Goal: Transaction & Acquisition: Purchase product/service

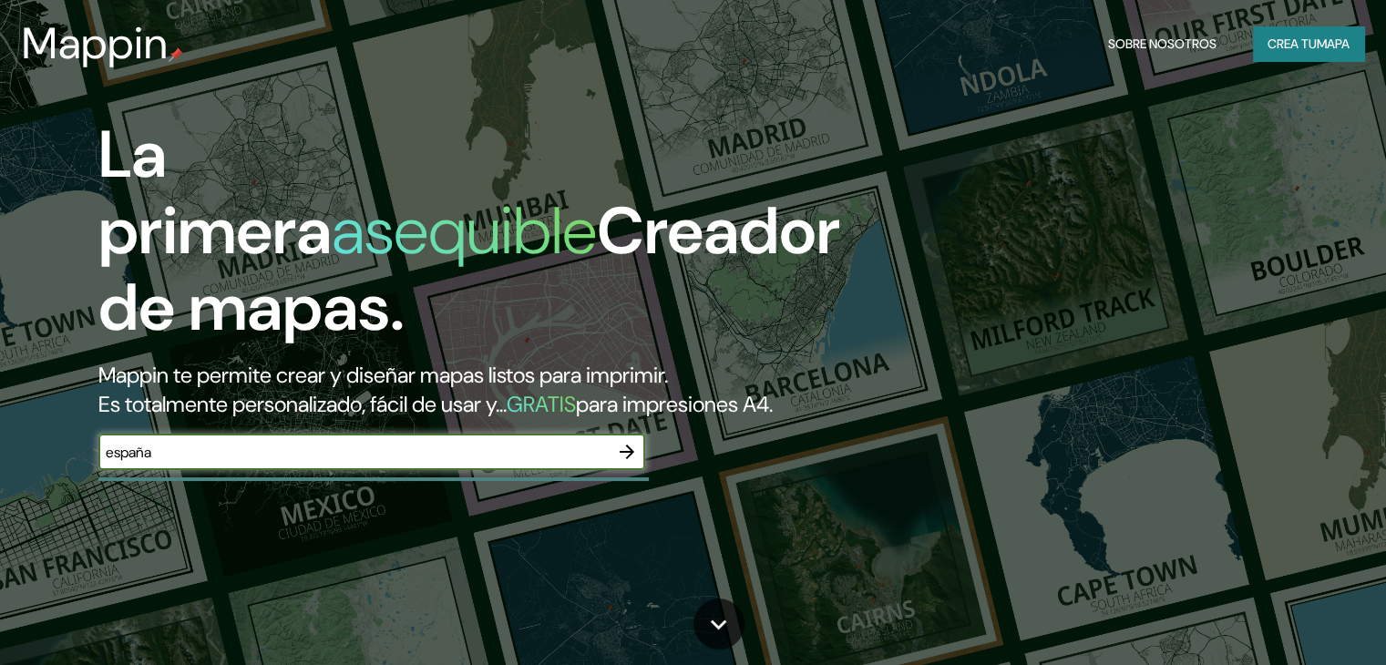
type input "españa"
click at [623, 463] on icon "button" at bounding box center [627, 452] width 22 height 22
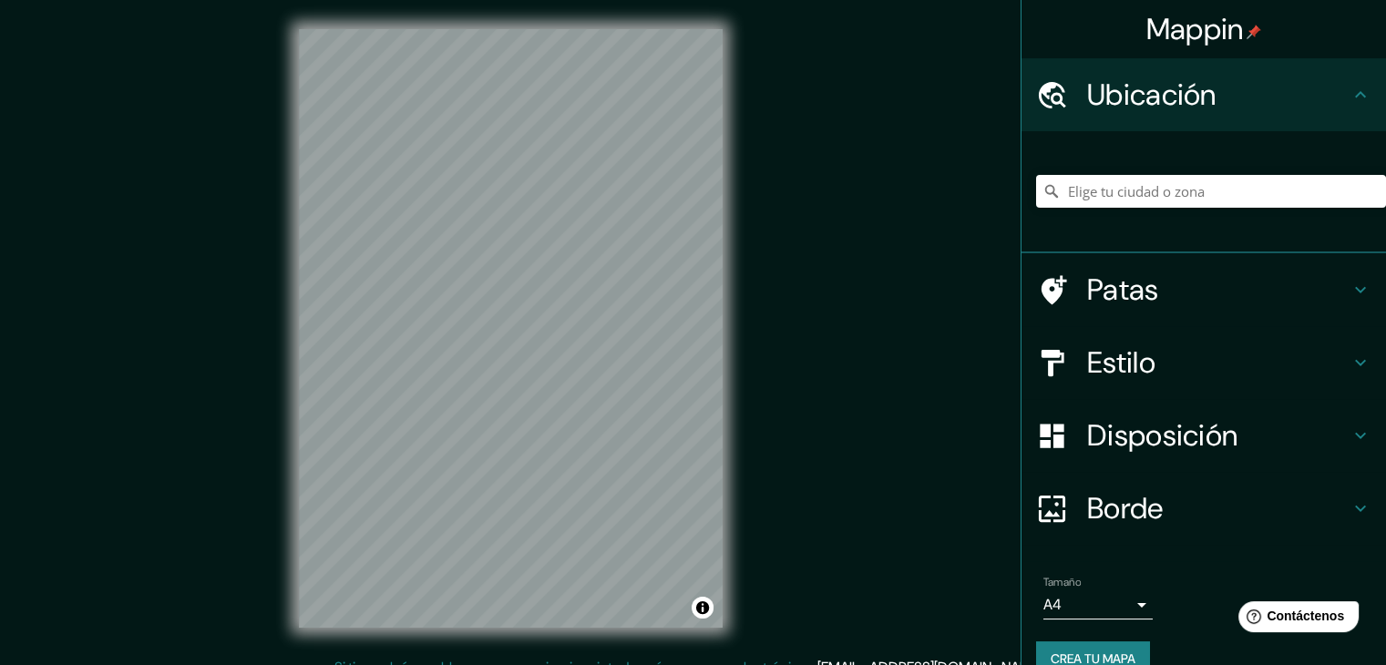
click at [1202, 294] on h4 "Patas" at bounding box center [1218, 290] width 263 height 36
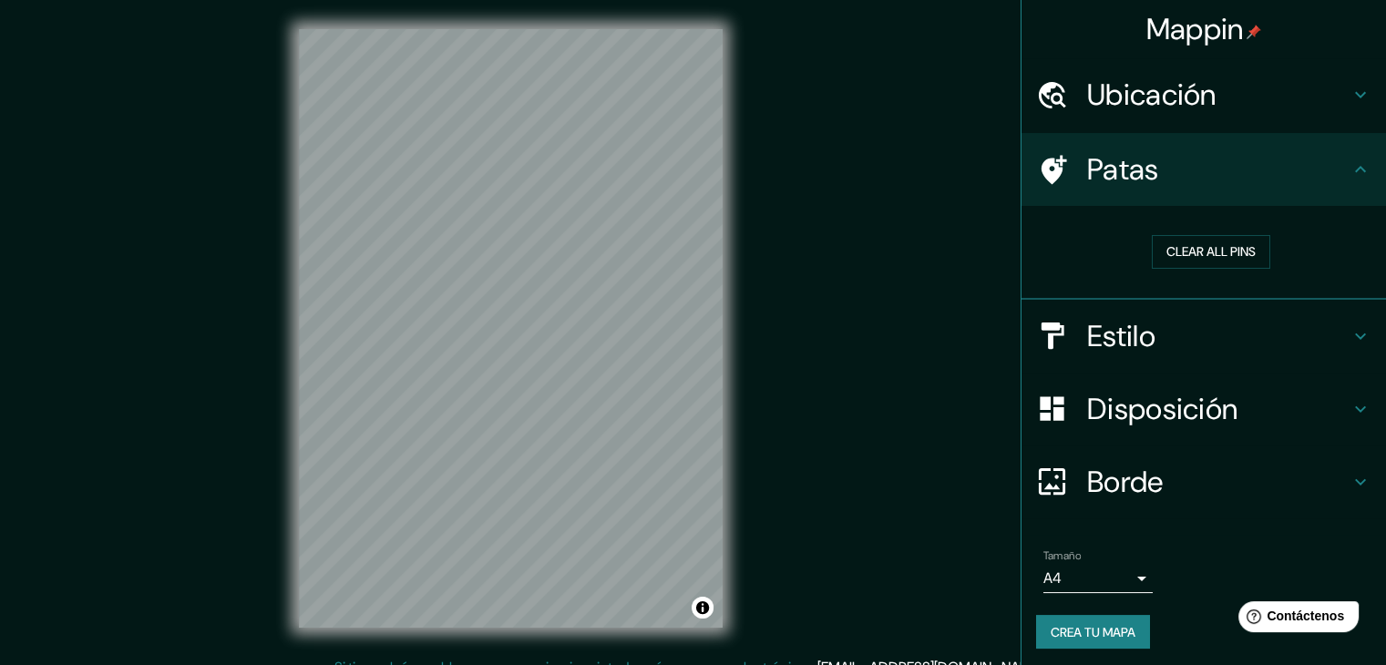
drag, startPoint x: 1190, startPoint y: 315, endPoint x: 1182, endPoint y: 332, distance: 18.3
click at [1190, 318] on h4 "Estilo" at bounding box center [1218, 336] width 263 height 36
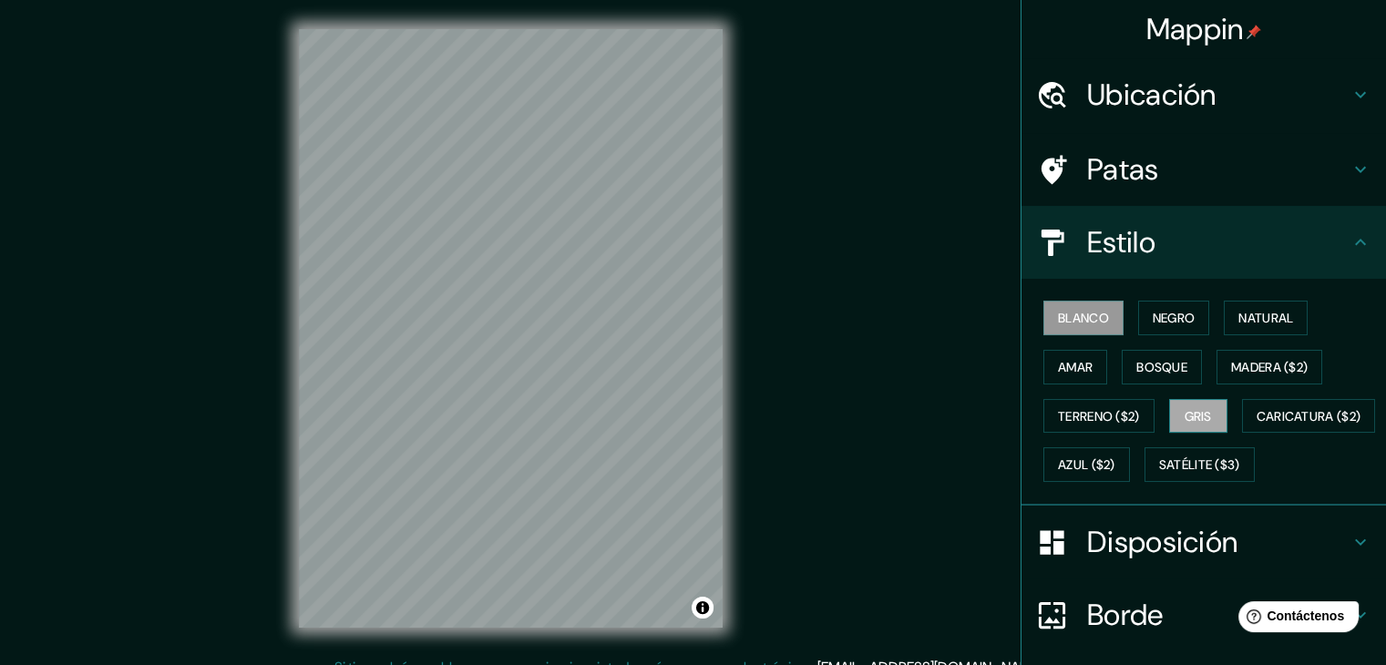
click at [1185, 416] on font "Gris" at bounding box center [1198, 416] width 27 height 16
click at [1097, 427] on button "Terreno ($2)" at bounding box center [1099, 416] width 111 height 35
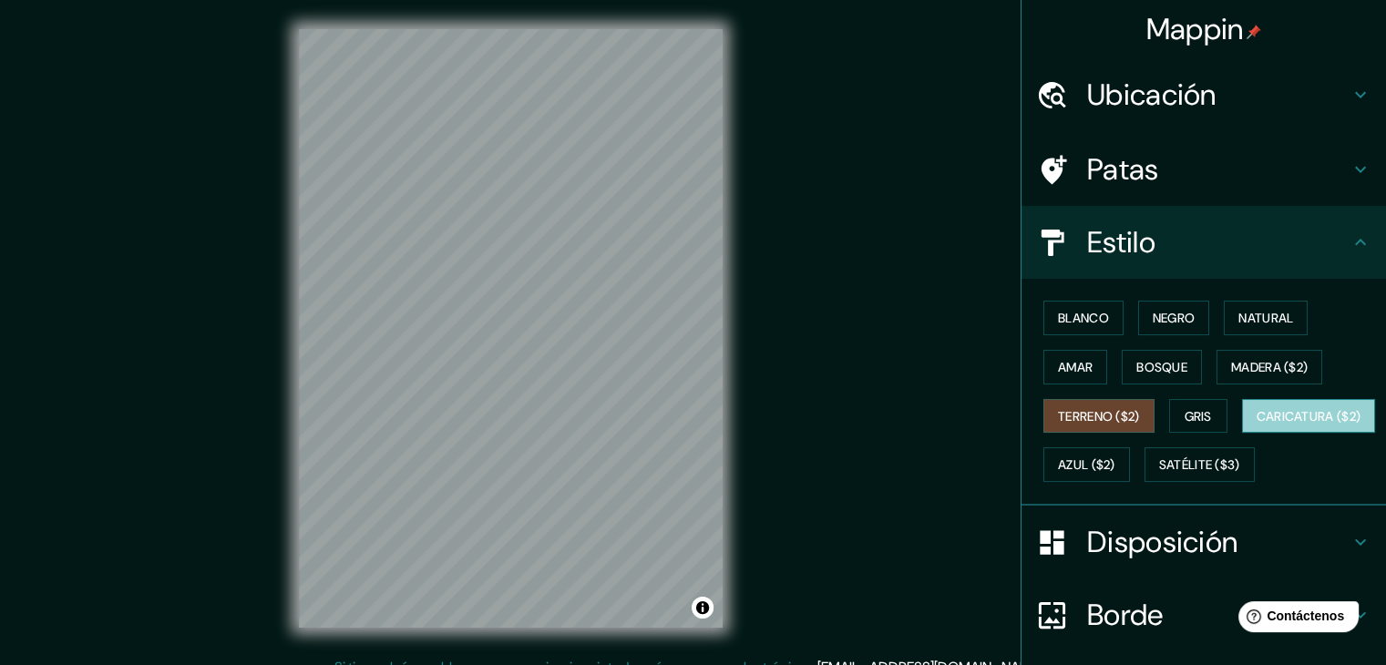
click at [1257, 425] on font "Caricatura ($2)" at bounding box center [1309, 416] width 105 height 16
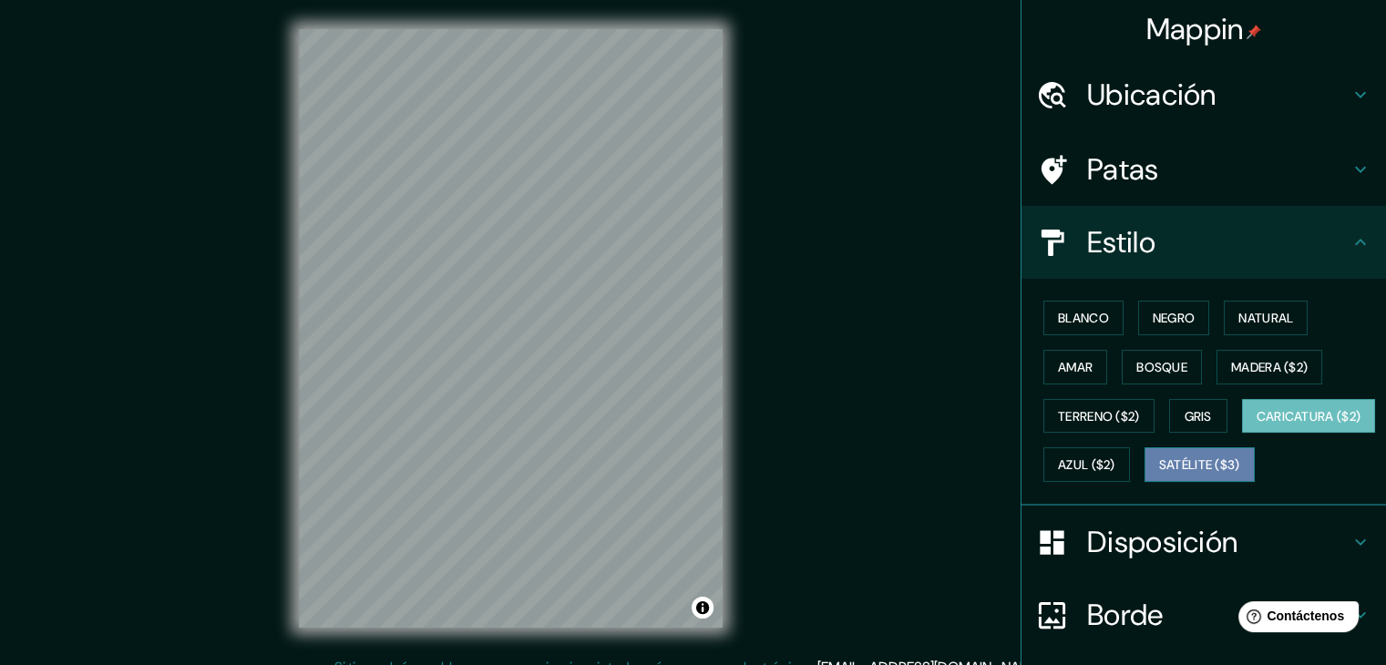
click at [1159, 474] on font "Satélite ($3)" at bounding box center [1199, 466] width 81 height 16
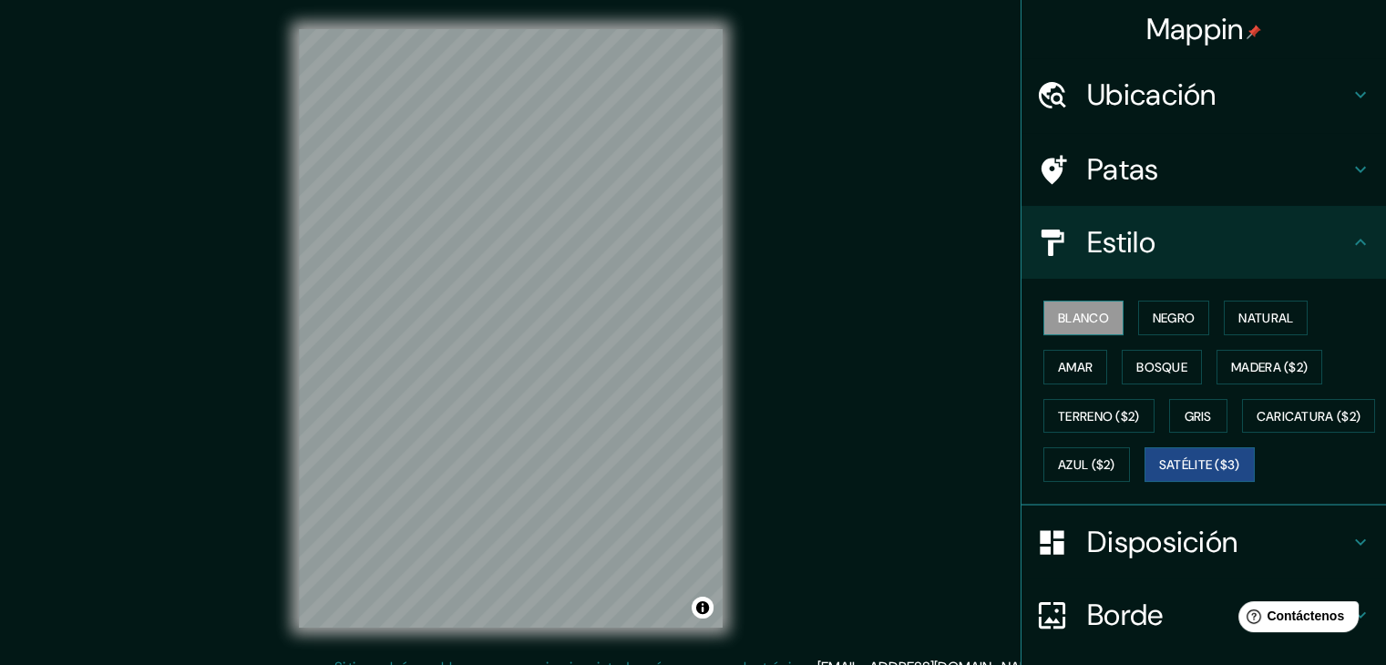
click at [1056, 304] on button "Blanco" at bounding box center [1084, 318] width 80 height 35
click at [1153, 320] on font "Negro" at bounding box center [1174, 318] width 43 height 16
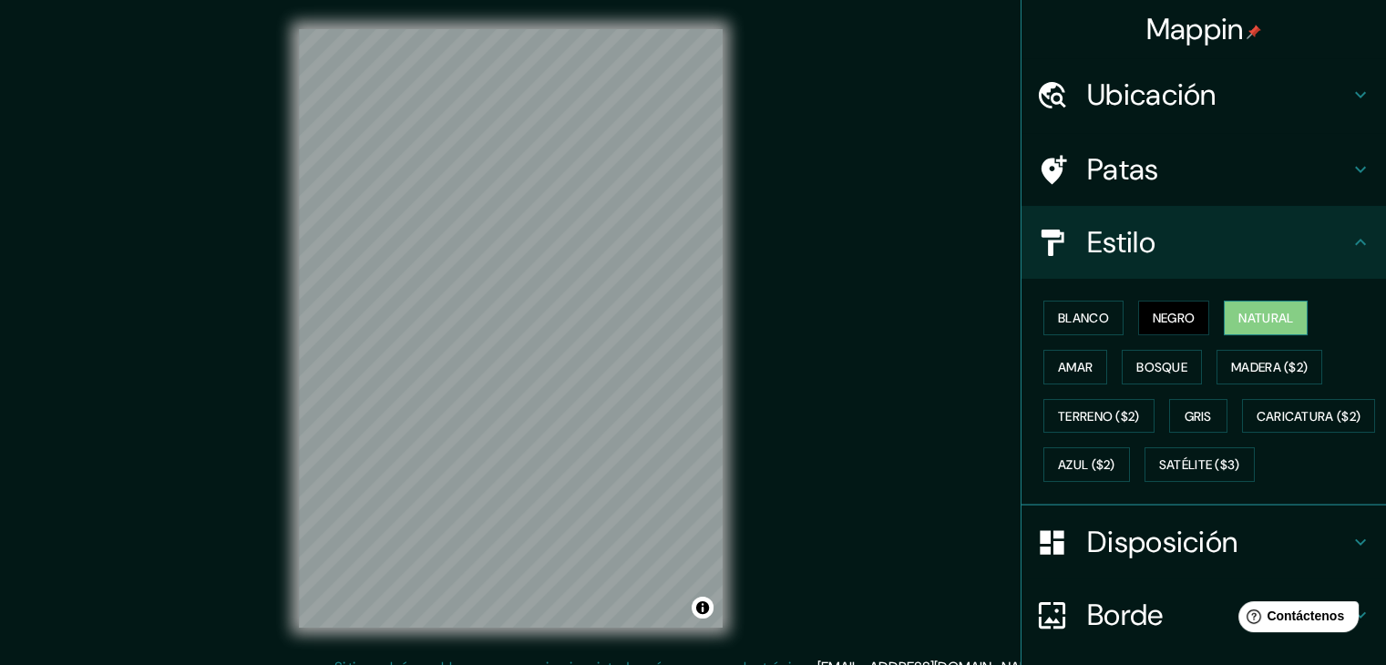
click at [1270, 318] on font "Natural" at bounding box center [1266, 318] width 55 height 16
click at [1066, 312] on font "Blanco" at bounding box center [1083, 318] width 51 height 16
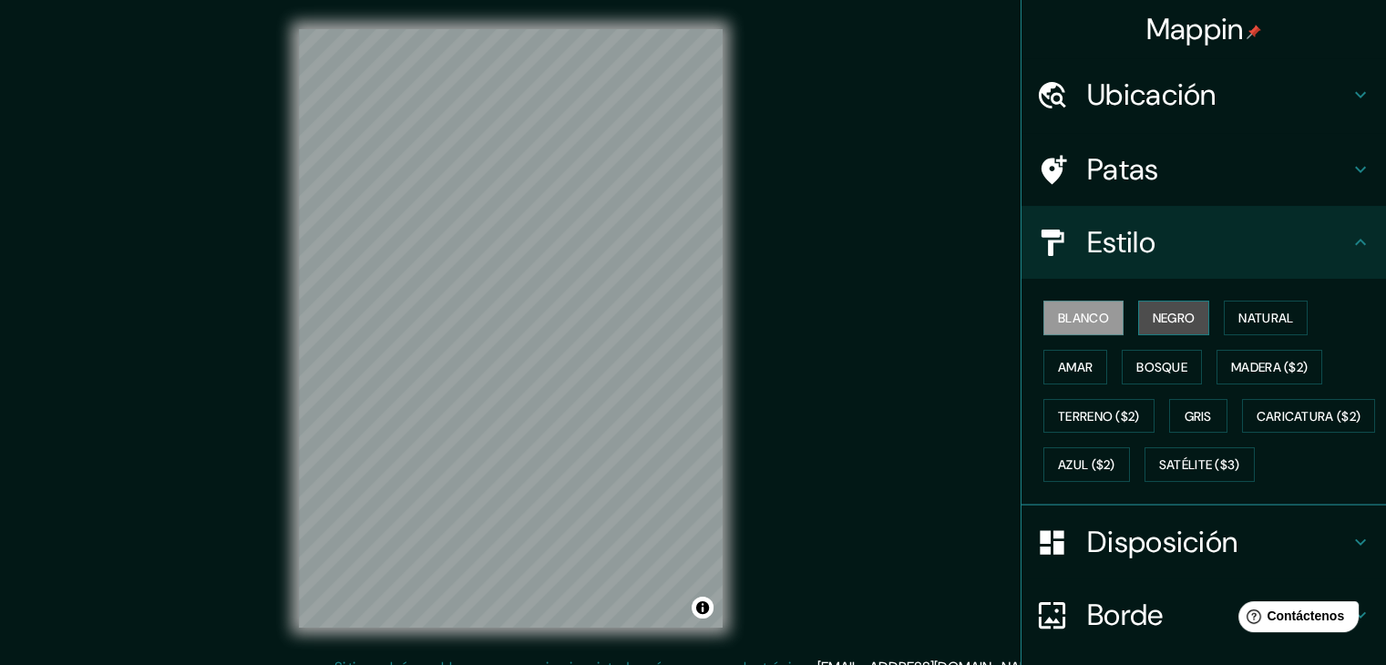
click at [1168, 318] on font "Negro" at bounding box center [1174, 318] width 43 height 16
click at [1091, 352] on button "Amar" at bounding box center [1076, 367] width 64 height 35
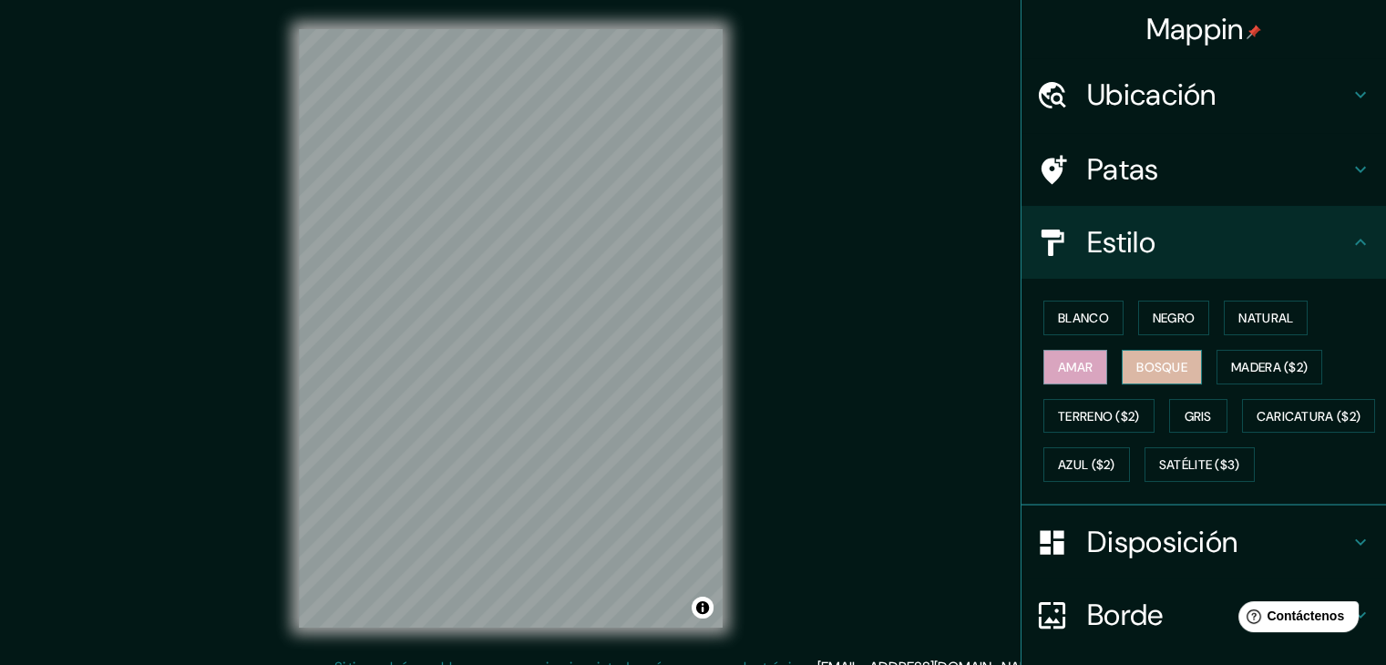
click at [1122, 362] on button "Bosque" at bounding box center [1162, 367] width 80 height 35
click at [1242, 350] on button "Madera ($2)" at bounding box center [1270, 367] width 106 height 35
click at [1166, 366] on font "Bosque" at bounding box center [1162, 367] width 51 height 16
click at [1116, 418] on font "Terreno ($2)" at bounding box center [1099, 416] width 82 height 16
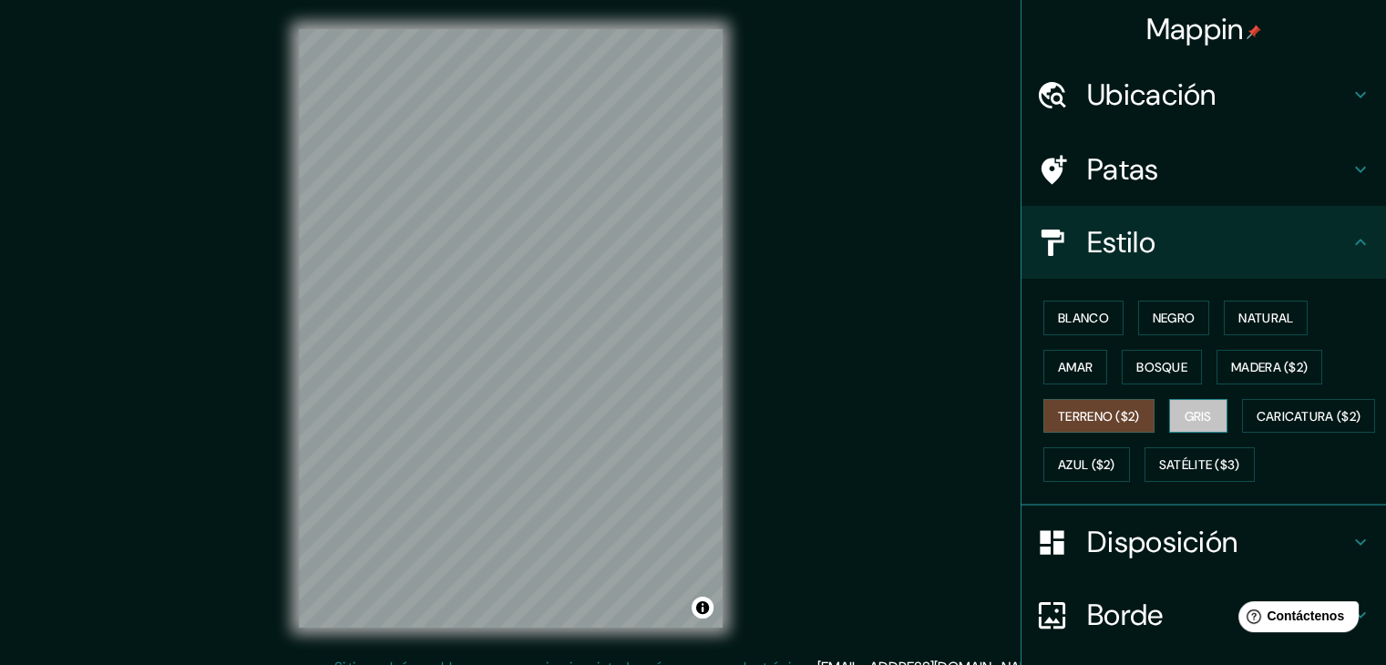
click at [1193, 405] on font "Gris" at bounding box center [1198, 417] width 27 height 24
drag, startPoint x: 1228, startPoint y: 464, endPoint x: 1202, endPoint y: 448, distance: 29.9
click at [1116, 465] on font "Azul ($2)" at bounding box center [1086, 466] width 57 height 16
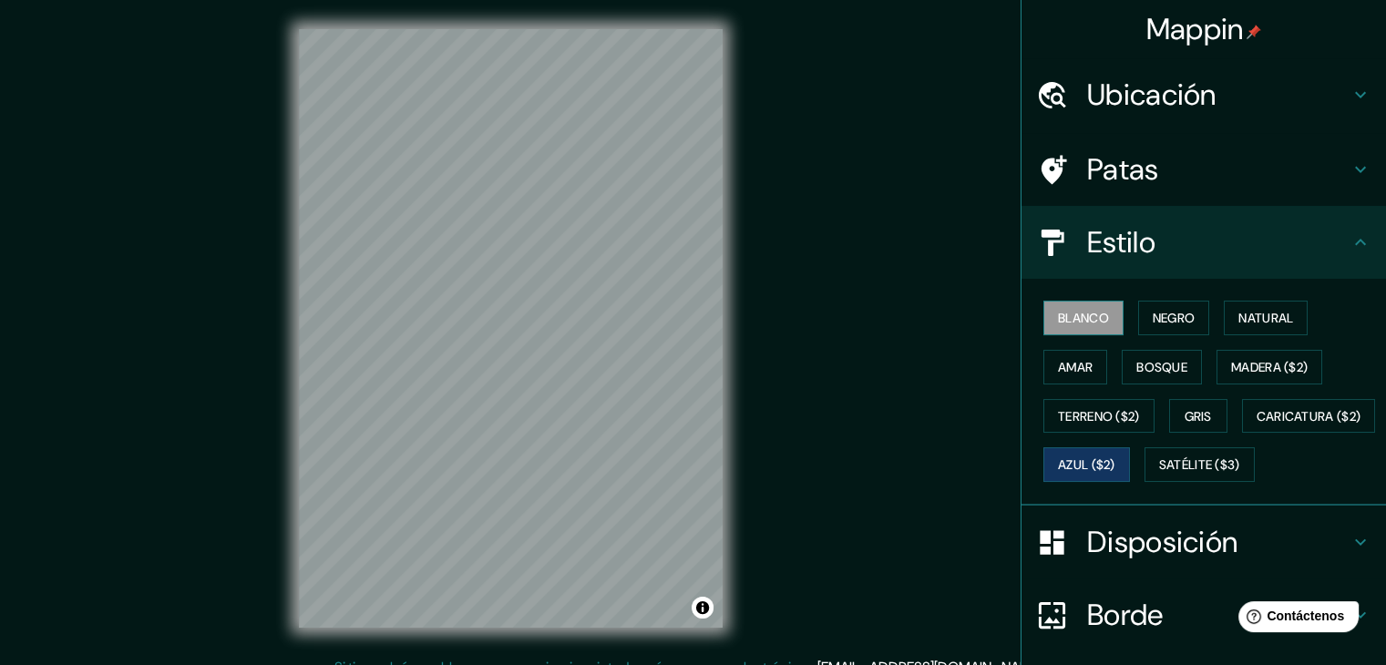
click at [1058, 317] on font "Blanco" at bounding box center [1083, 318] width 51 height 16
click at [478, 297] on div at bounding box center [481, 292] width 15 height 15
click at [455, 309] on div at bounding box center [459, 306] width 15 height 15
click at [451, 306] on div at bounding box center [452, 306] width 15 height 15
click at [1232, 68] on div "Ubicación" at bounding box center [1204, 94] width 365 height 73
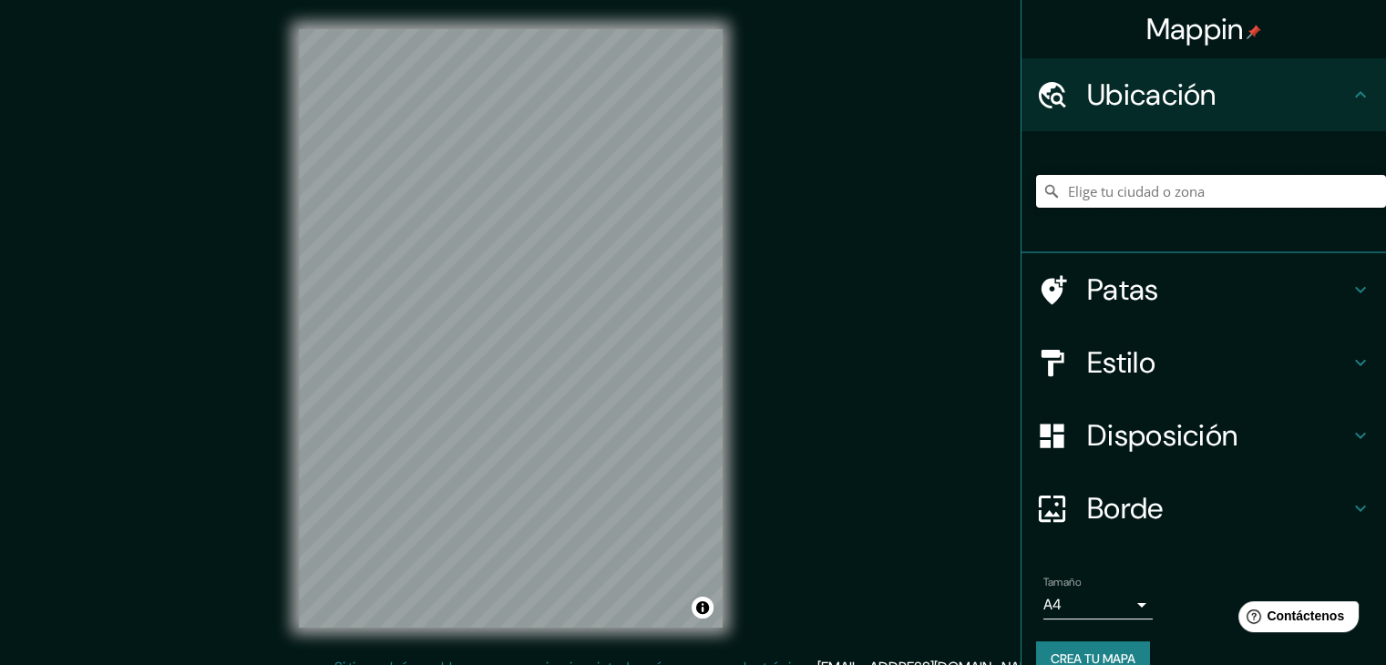
click at [1200, 183] on input "Elige tu ciudad o zona" at bounding box center [1211, 191] width 350 height 33
click at [1190, 201] on input "Elige tu ciudad o zona" at bounding box center [1211, 191] width 350 height 33
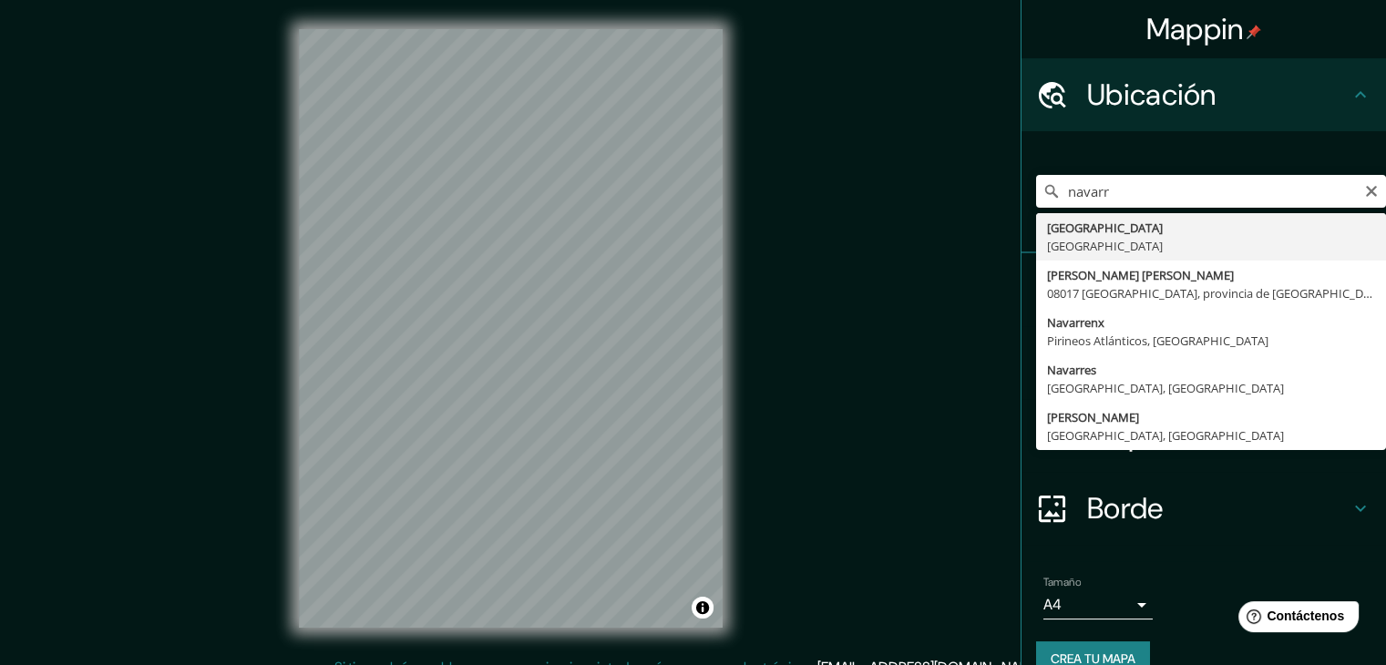
type input "[GEOGRAPHIC_DATA], [GEOGRAPHIC_DATA]"
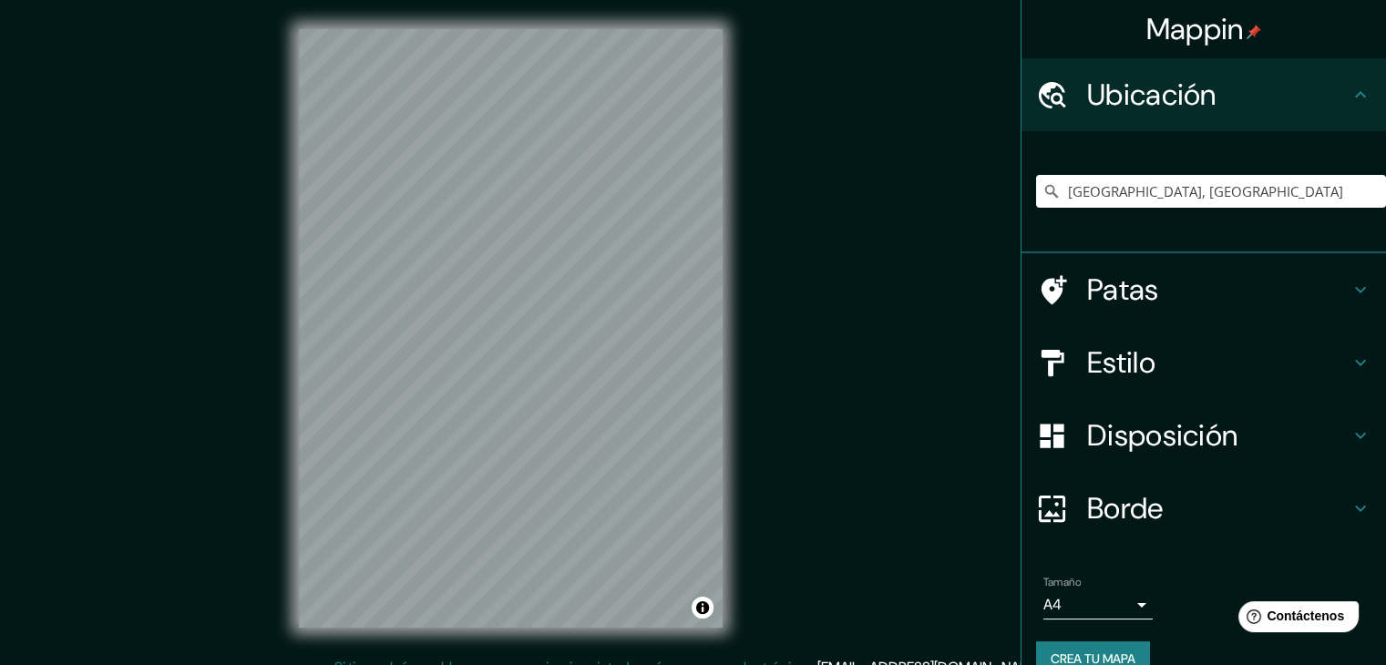
click at [1149, 284] on h4 "Patas" at bounding box center [1218, 290] width 263 height 36
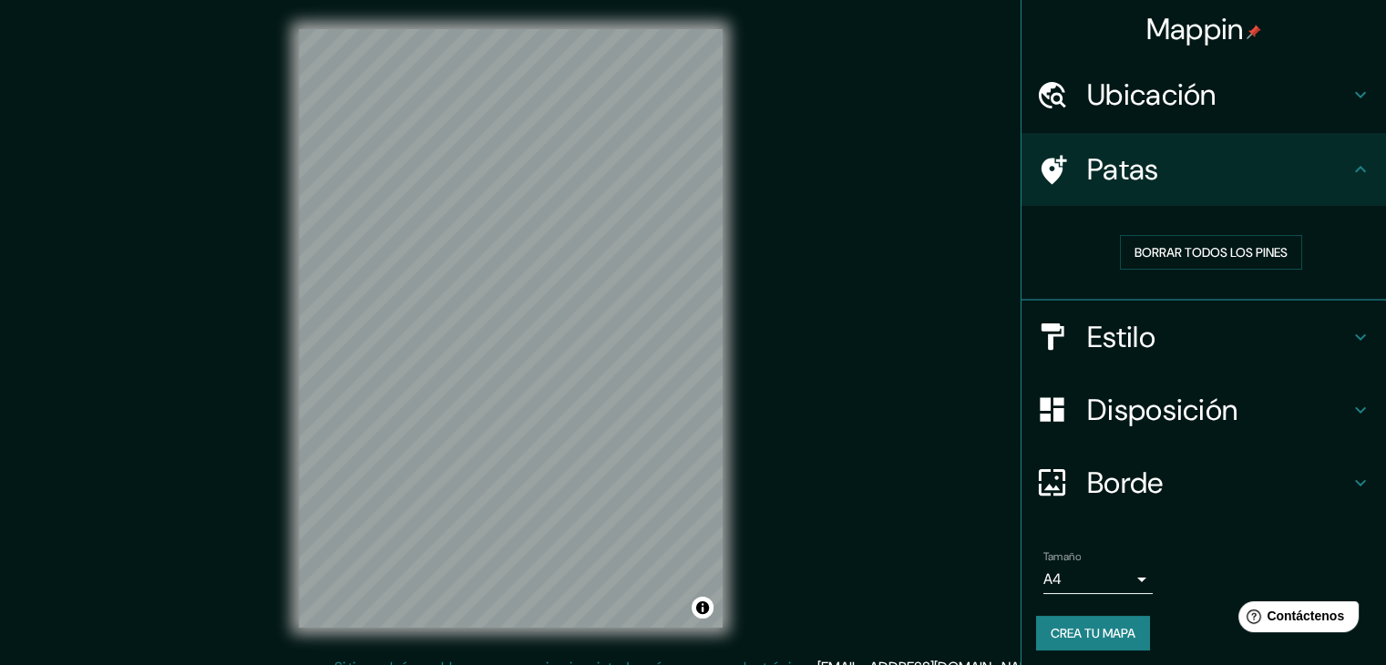
click at [1159, 314] on div "Estilo" at bounding box center [1204, 337] width 365 height 73
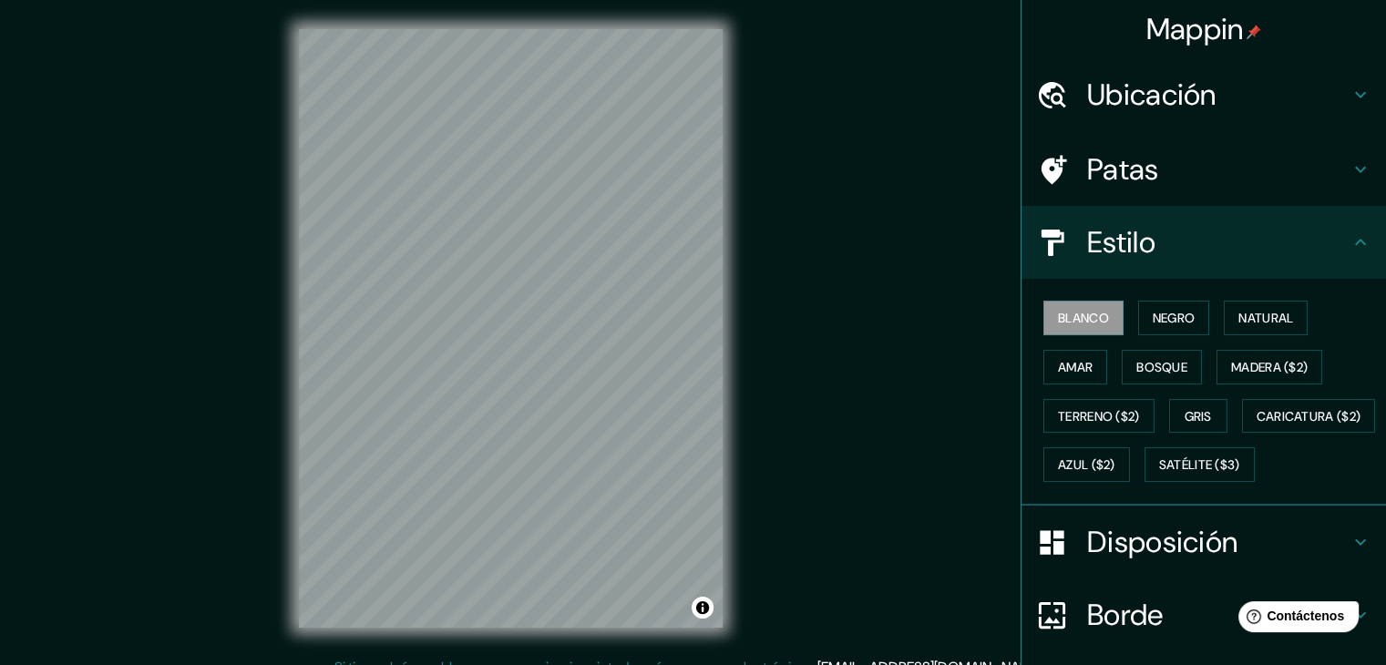
click at [1147, 255] on h4 "Estilo" at bounding box center [1218, 242] width 263 height 36
click at [1153, 244] on h4 "Estilo" at bounding box center [1218, 242] width 263 height 36
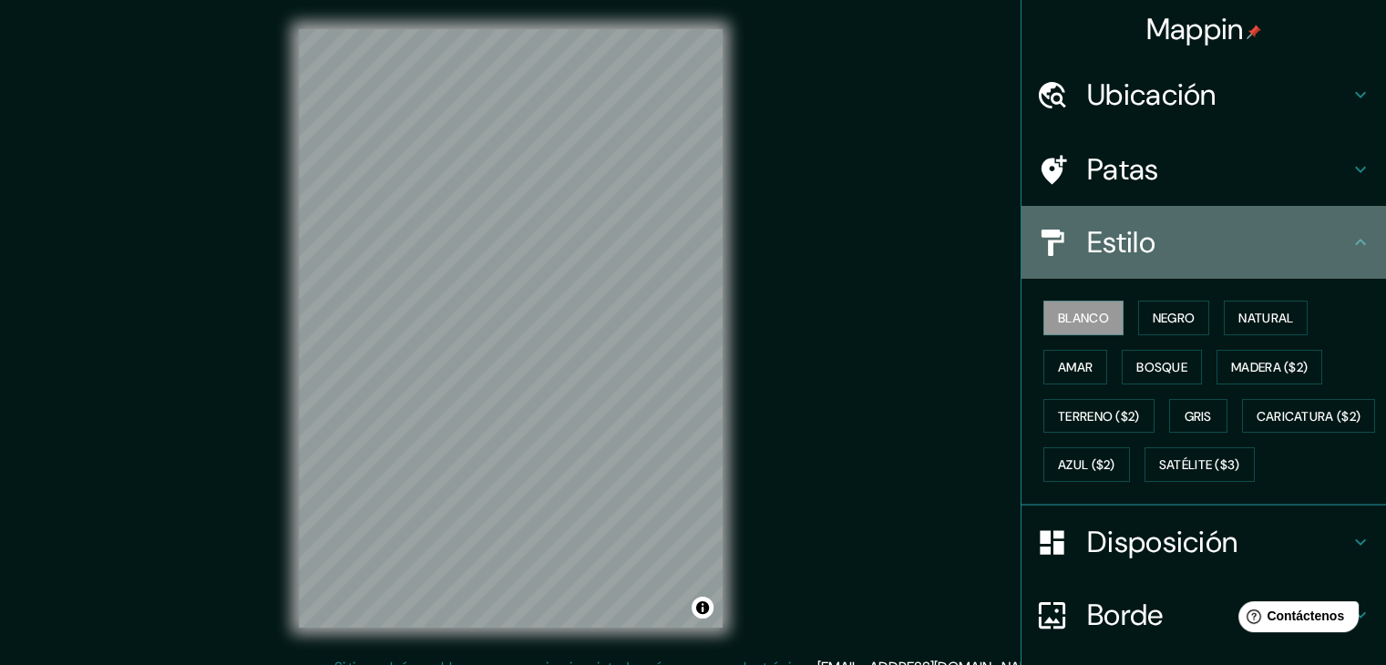
drag, startPoint x: 1321, startPoint y: 239, endPoint x: 1349, endPoint y: 245, distance: 29.0
click at [1327, 238] on h4 "Estilo" at bounding box center [1218, 242] width 263 height 36
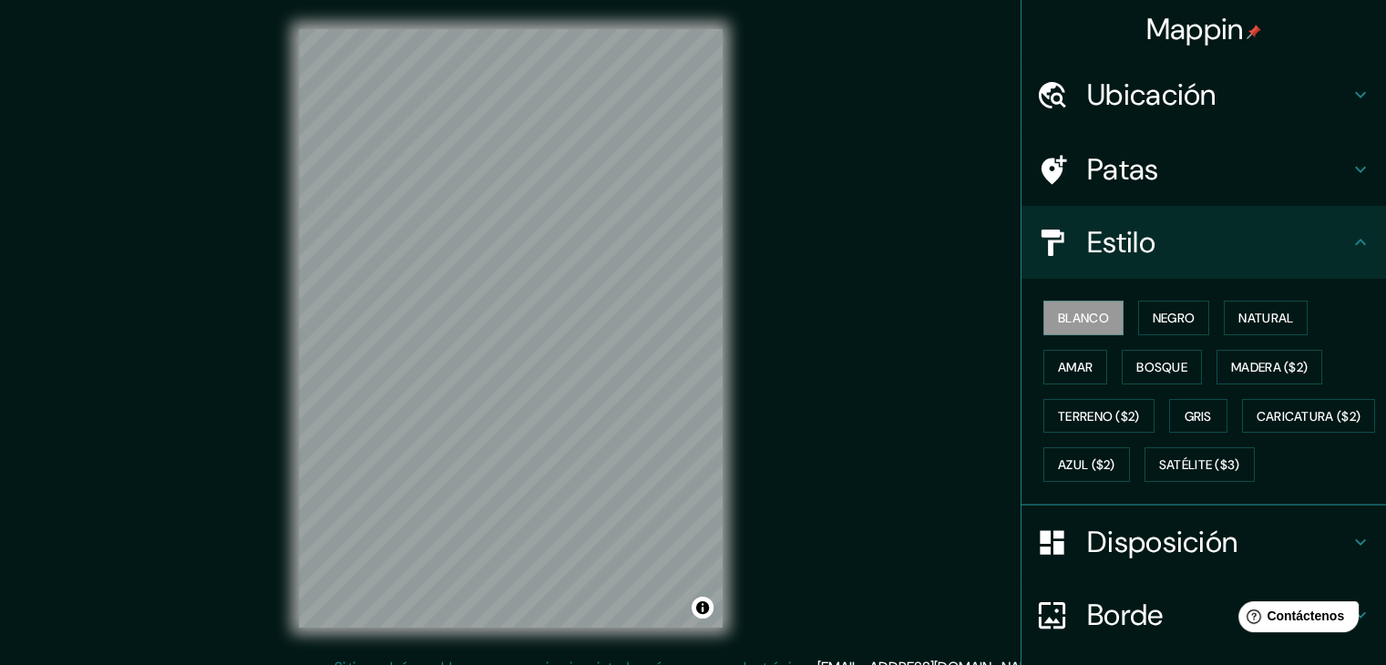
click at [1350, 248] on icon at bounding box center [1361, 243] width 22 height 22
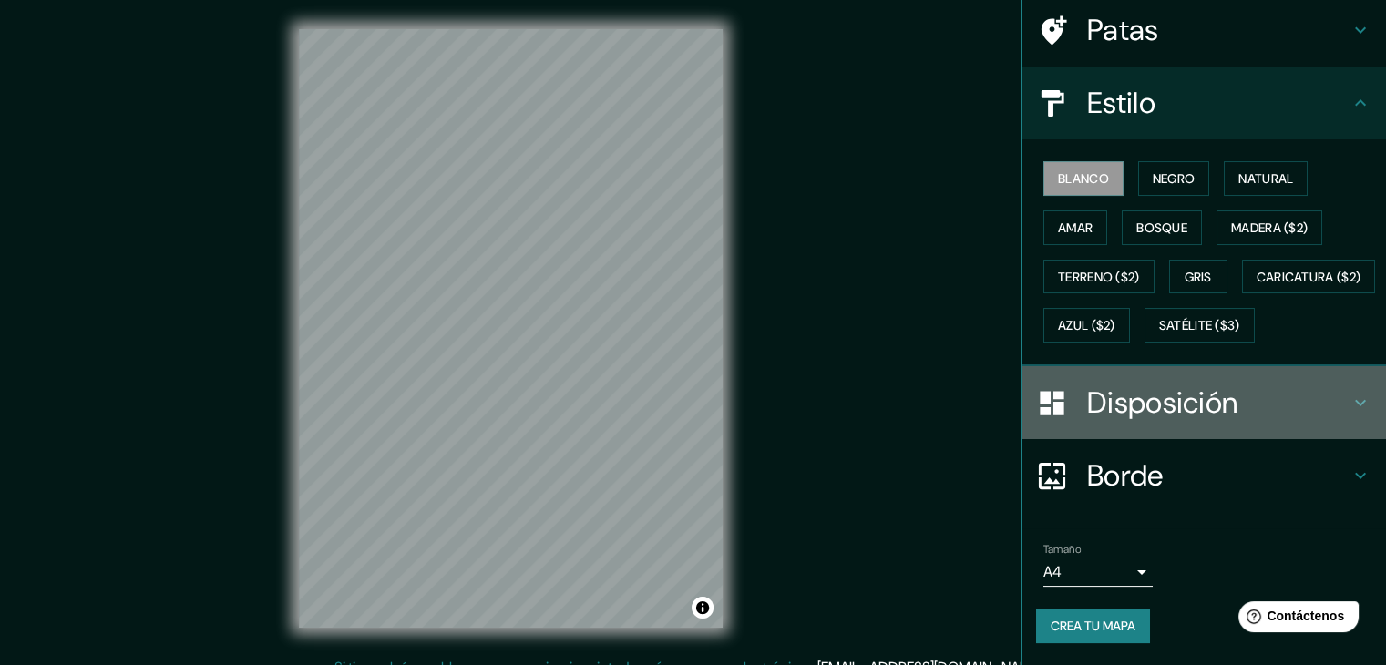
click at [1174, 395] on font "Disposición" at bounding box center [1162, 403] width 150 height 38
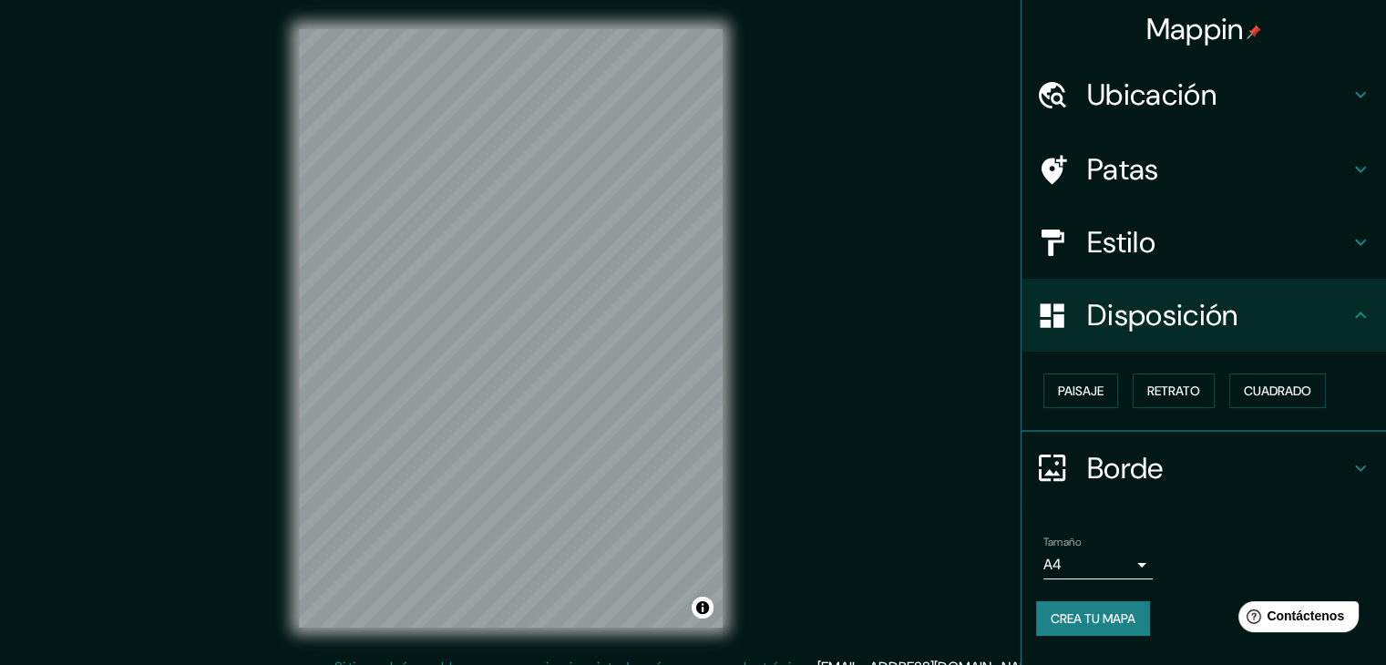
click at [1169, 456] on h4 "Borde" at bounding box center [1218, 468] width 263 height 36
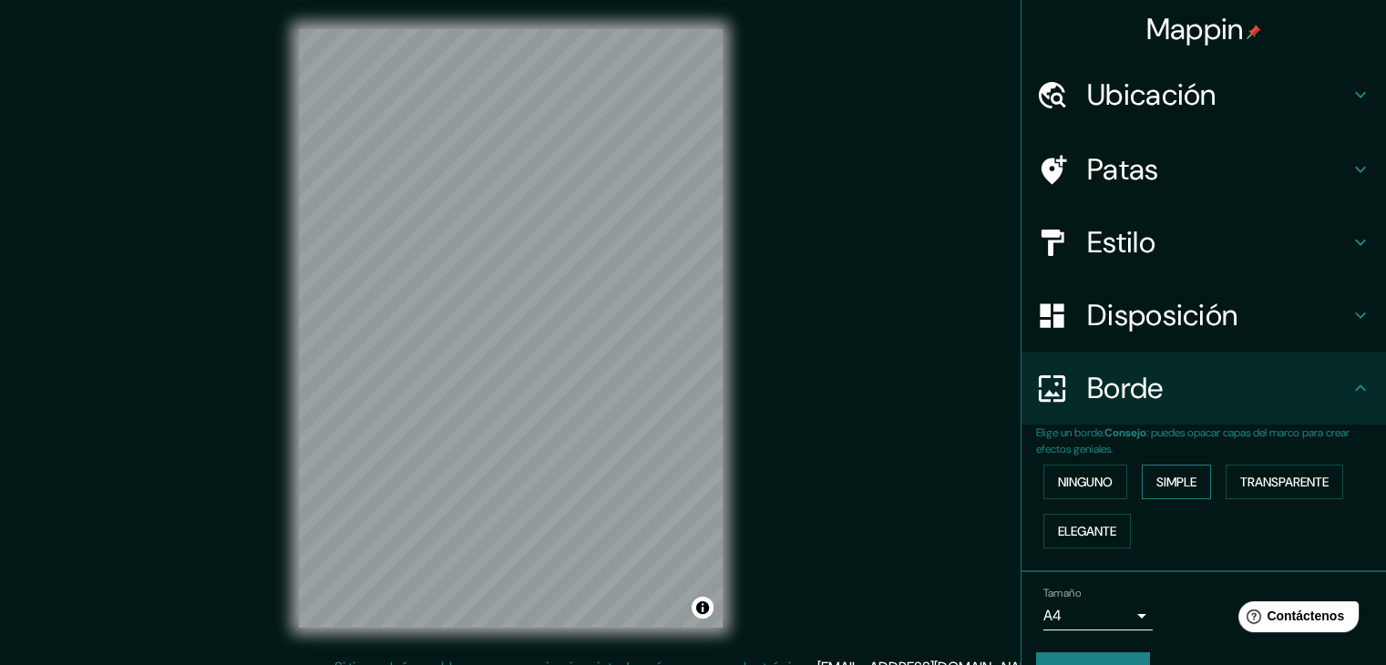
click at [1172, 476] on font "Simple" at bounding box center [1177, 482] width 40 height 16
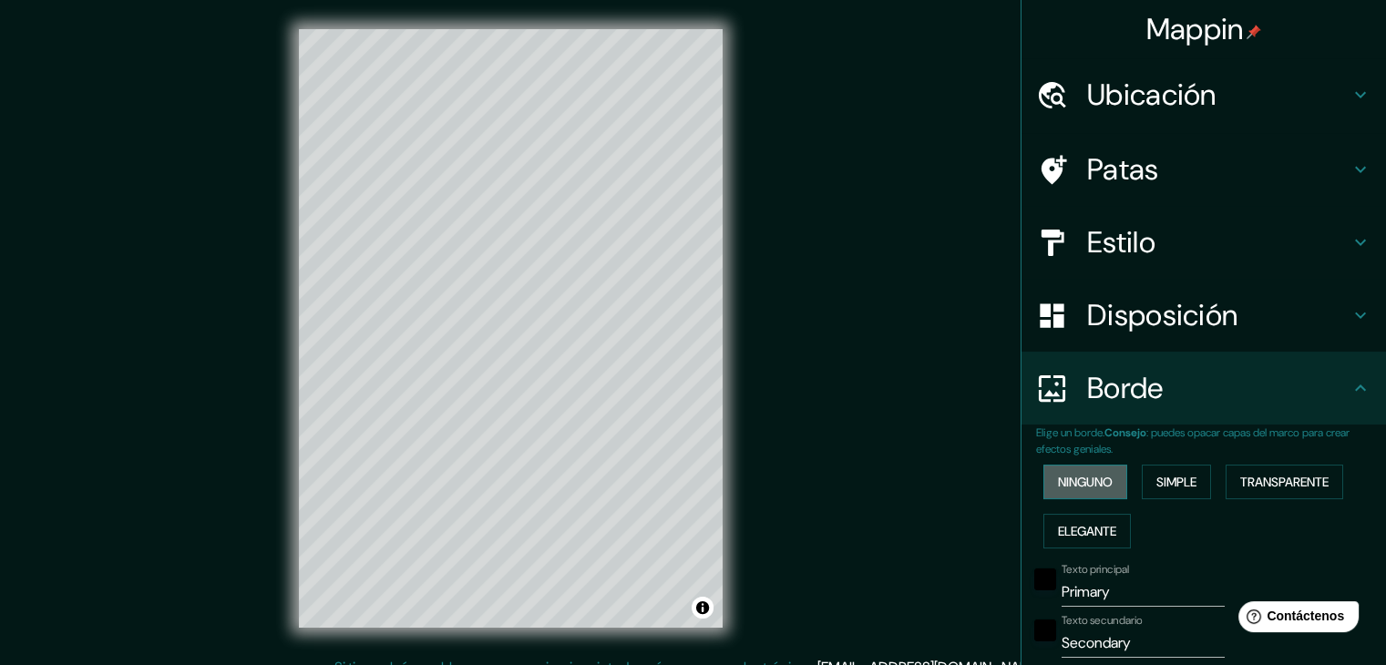
click at [1087, 476] on font "Ninguno" at bounding box center [1085, 482] width 55 height 16
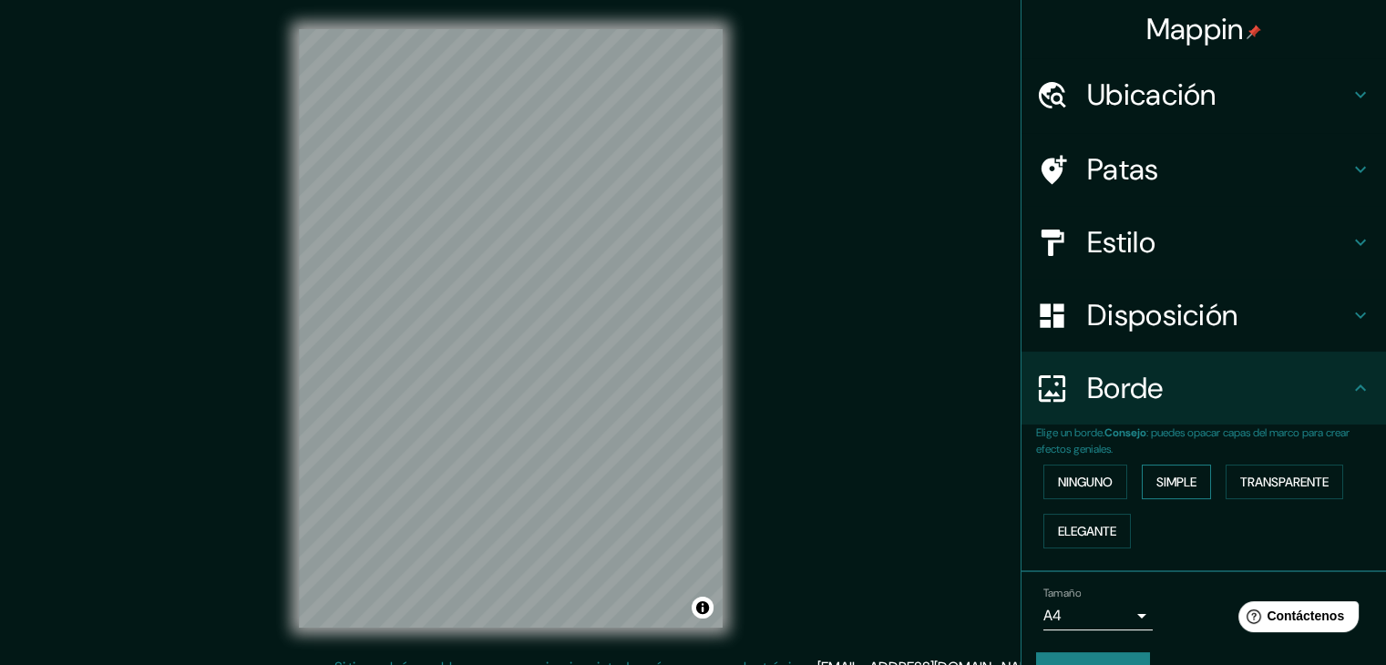
click at [1157, 485] on font "Simple" at bounding box center [1177, 482] width 40 height 16
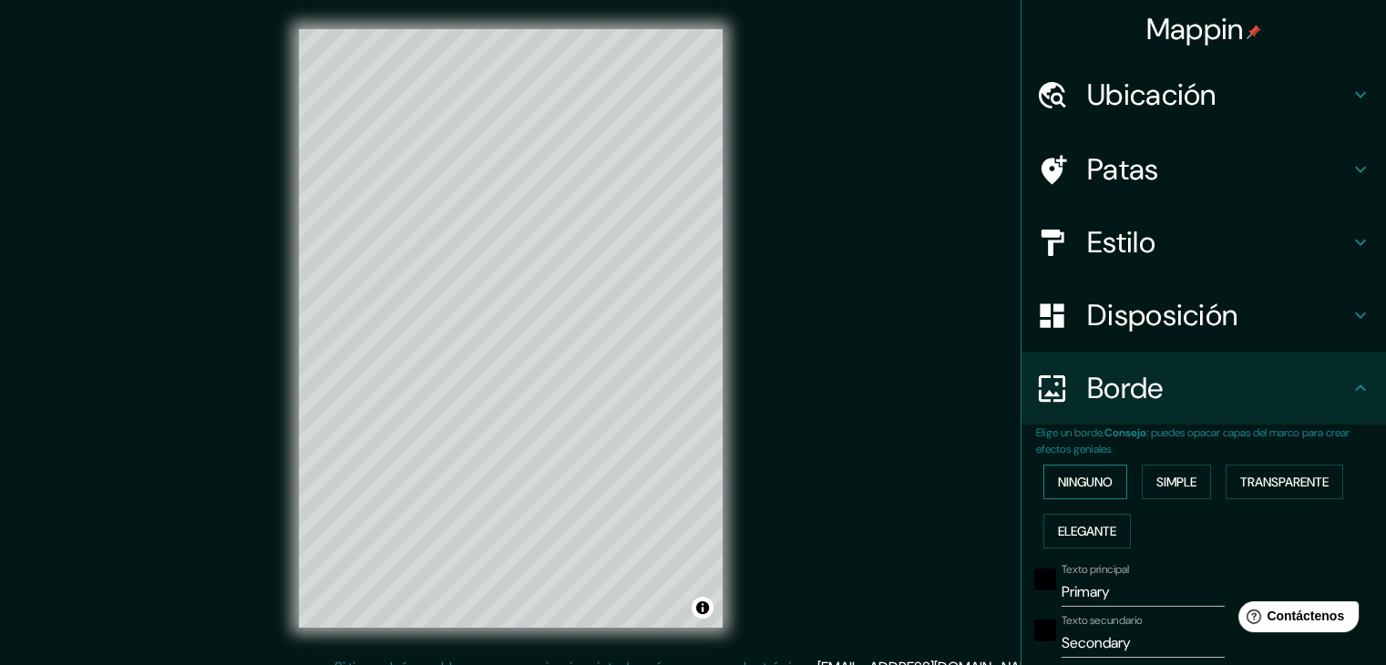
click at [1103, 489] on button "Ninguno" at bounding box center [1086, 482] width 84 height 35
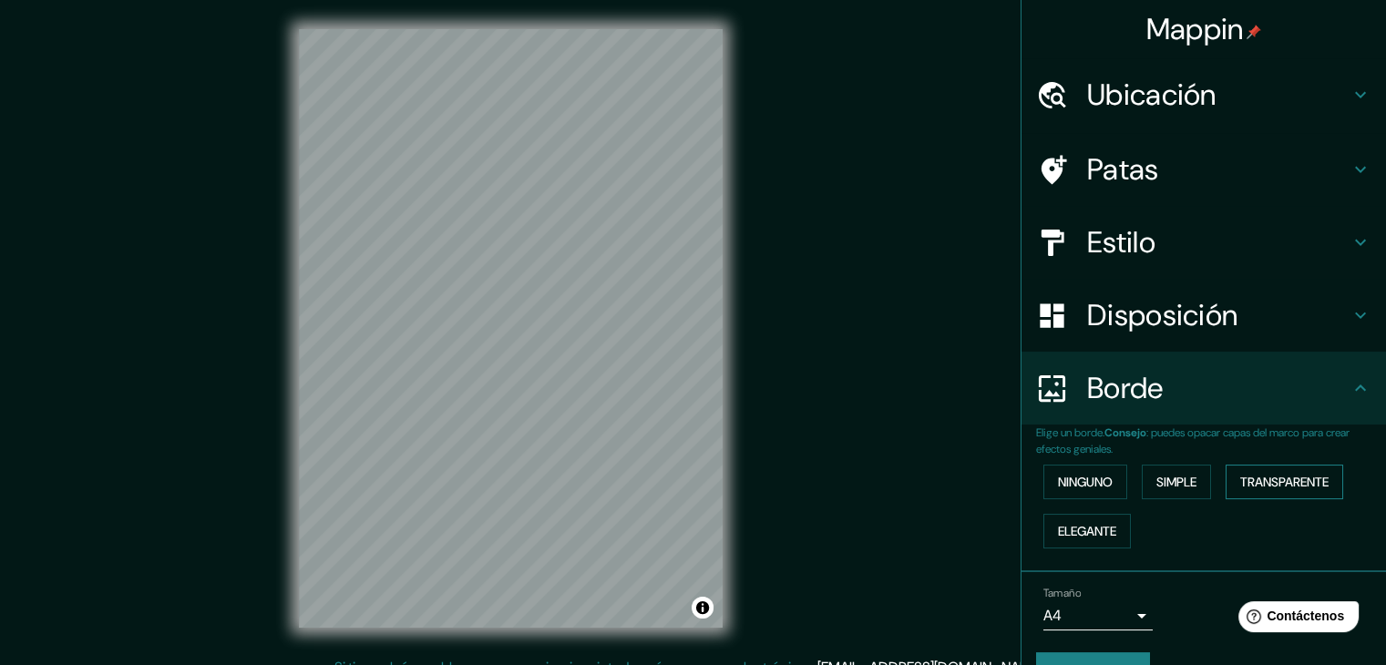
click at [1250, 491] on font "Transparente" at bounding box center [1285, 482] width 88 height 24
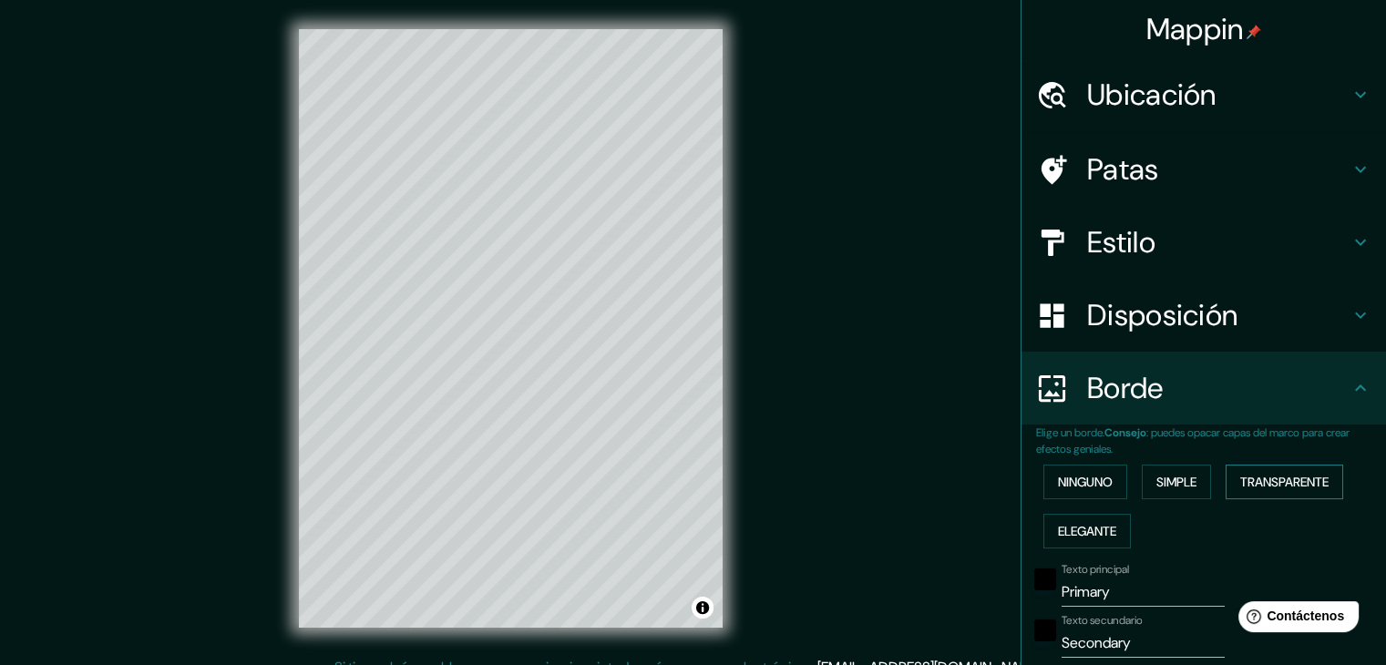
click at [1252, 479] on font "Transparente" at bounding box center [1285, 482] width 88 height 16
type input "223"
type input "37"
click at [1058, 520] on font "Elegante" at bounding box center [1087, 532] width 58 height 24
click at [1090, 479] on font "Ninguno" at bounding box center [1085, 482] width 55 height 16
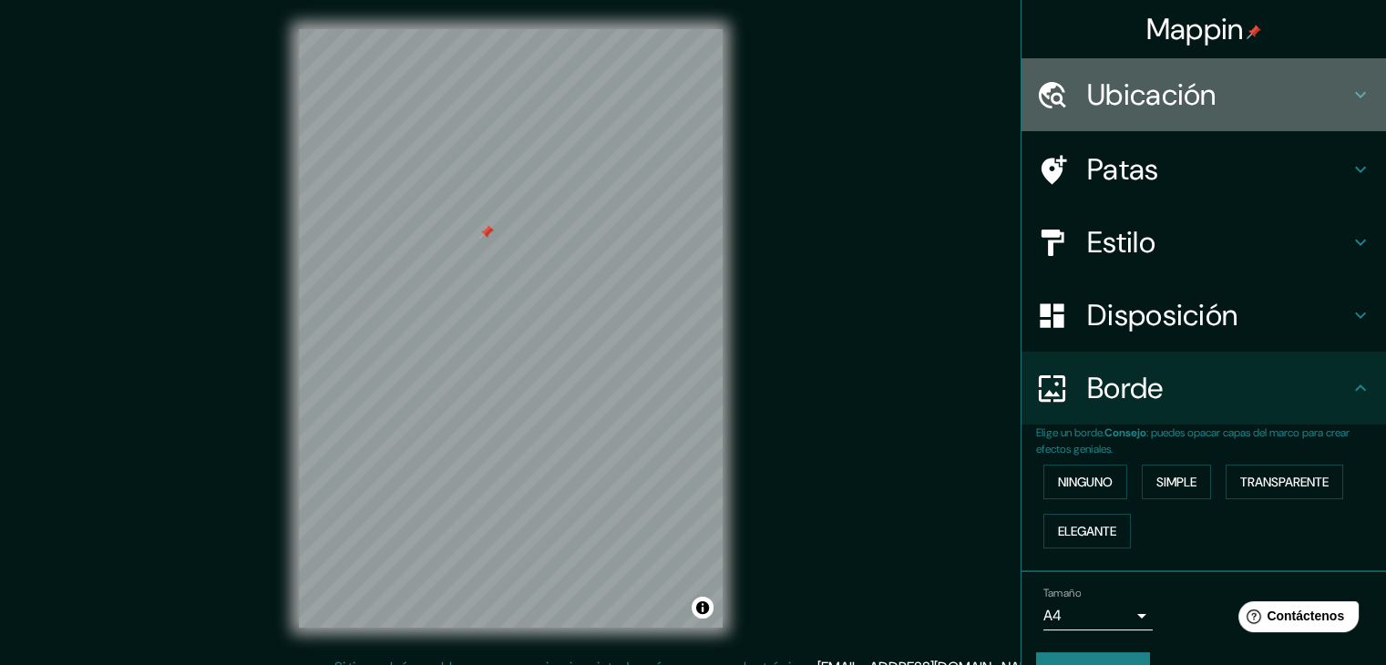
click at [1149, 110] on font "Ubicación" at bounding box center [1151, 95] width 129 height 38
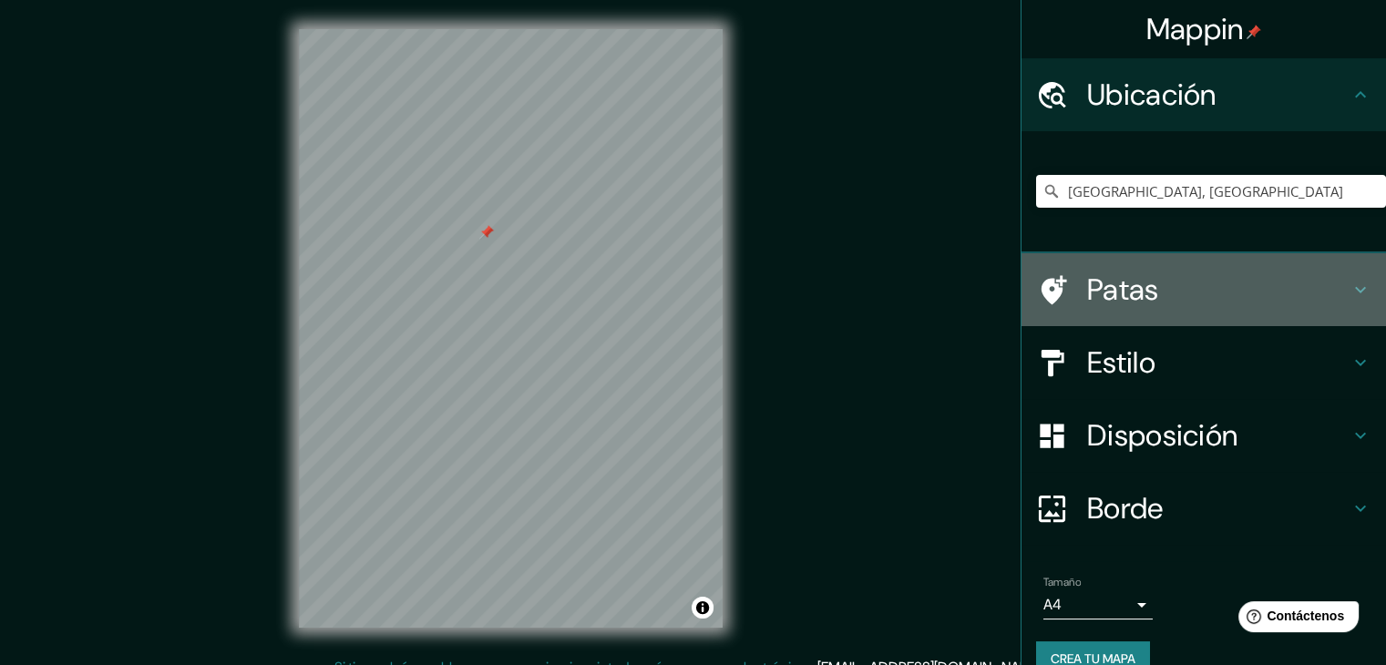
click at [1139, 277] on font "Patas" at bounding box center [1123, 290] width 72 height 38
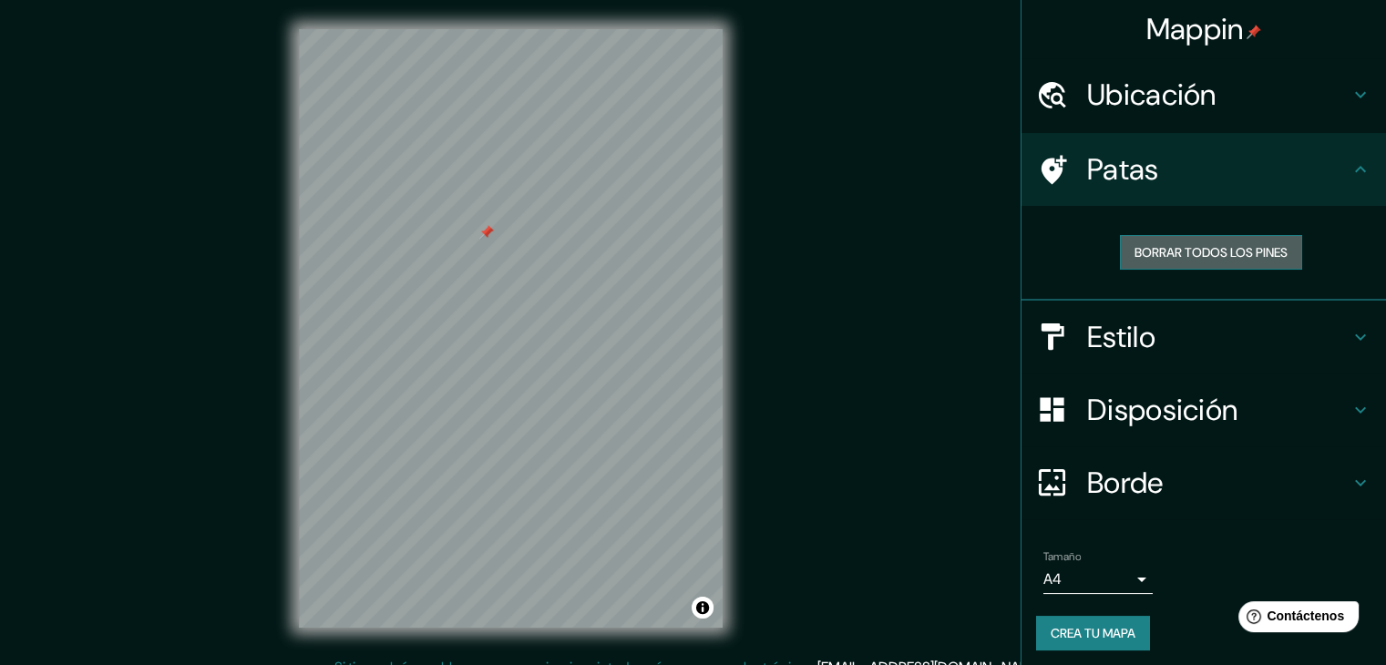
click at [1165, 252] on font "Borrar todos los pines" at bounding box center [1211, 252] width 153 height 16
click at [1142, 336] on font "Estilo" at bounding box center [1121, 337] width 68 height 38
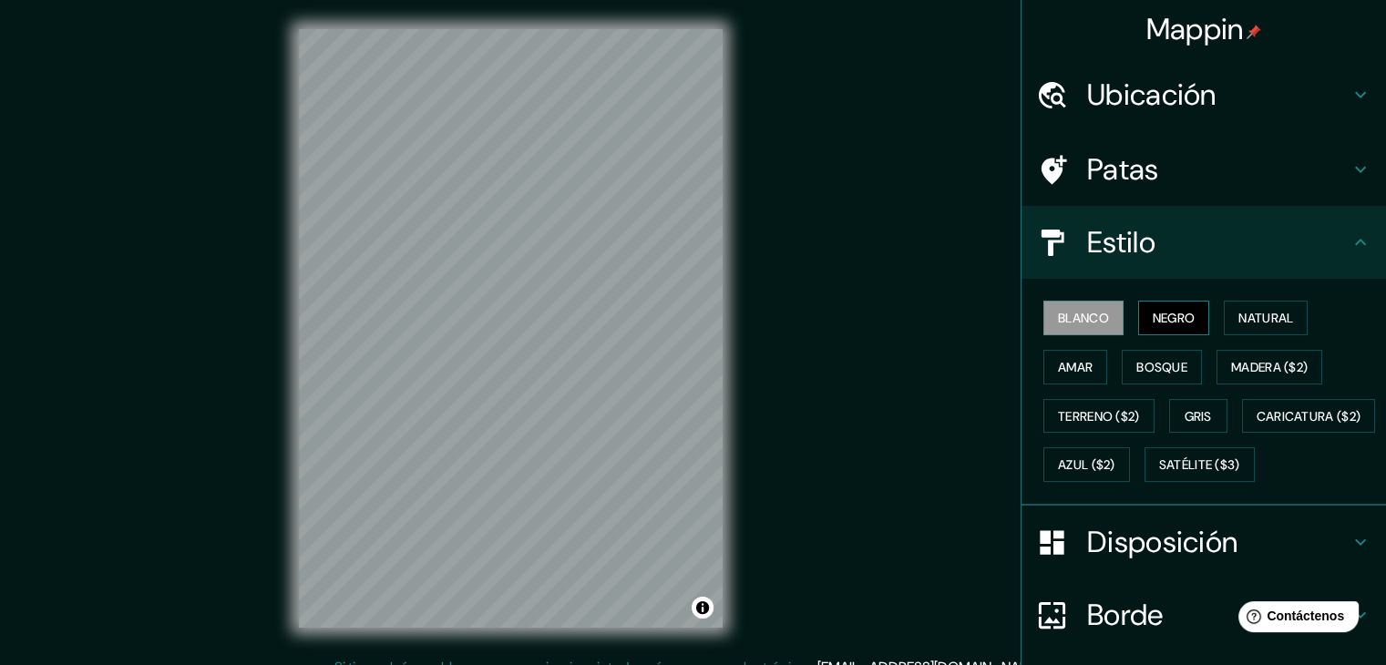
click at [1164, 306] on font "Negro" at bounding box center [1174, 318] width 43 height 24
click at [1098, 314] on button "Blanco" at bounding box center [1084, 318] width 80 height 35
drag, startPoint x: 1281, startPoint y: 73, endPoint x: 1265, endPoint y: 88, distance: 21.3
click at [1273, 77] on div "Ubicación" at bounding box center [1204, 94] width 365 height 73
